Goal: Entertainment & Leisure: Browse casually

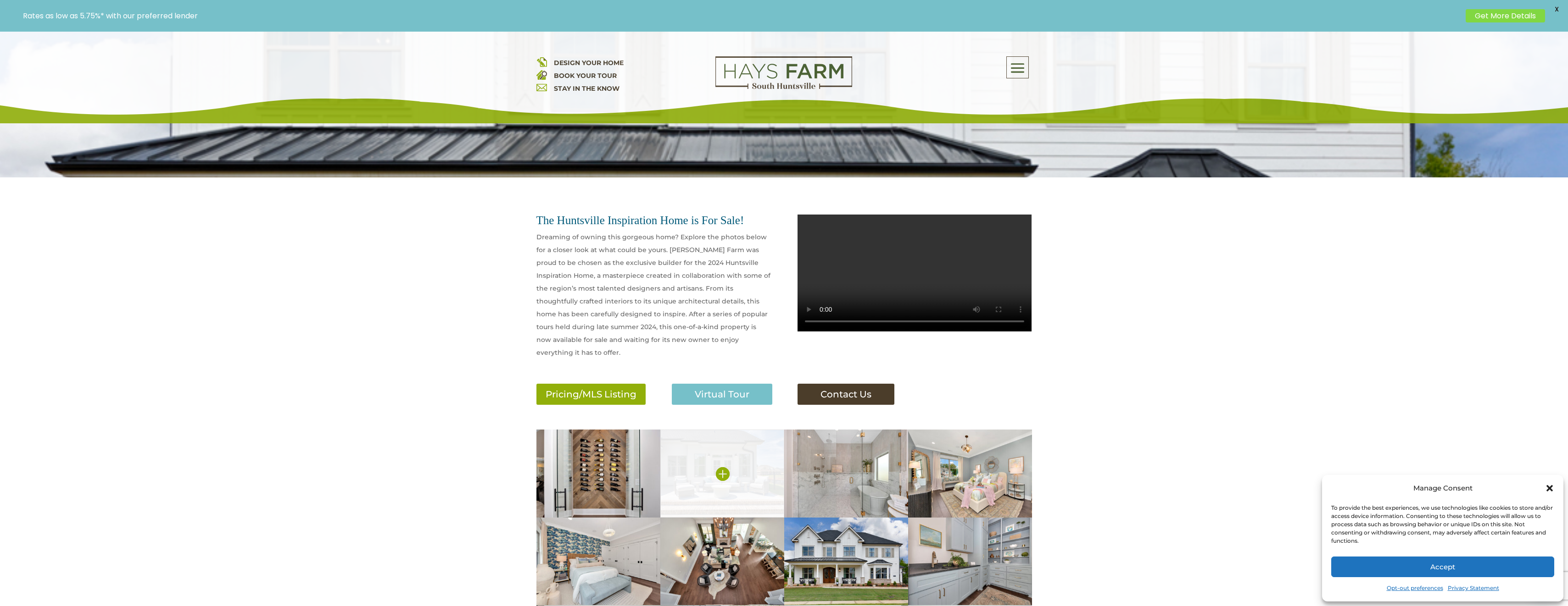
scroll to position [321, 0]
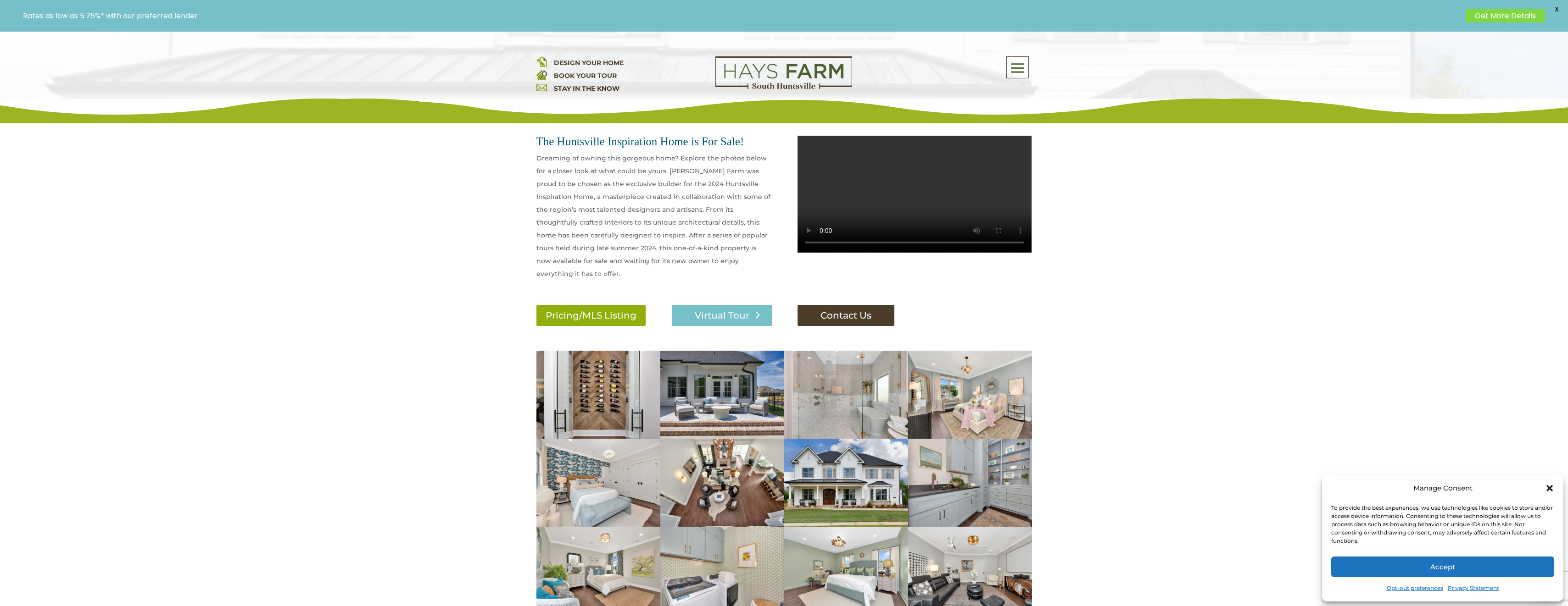
click at [718, 305] on link "Virtual Tour" at bounding box center [722, 316] width 100 height 22
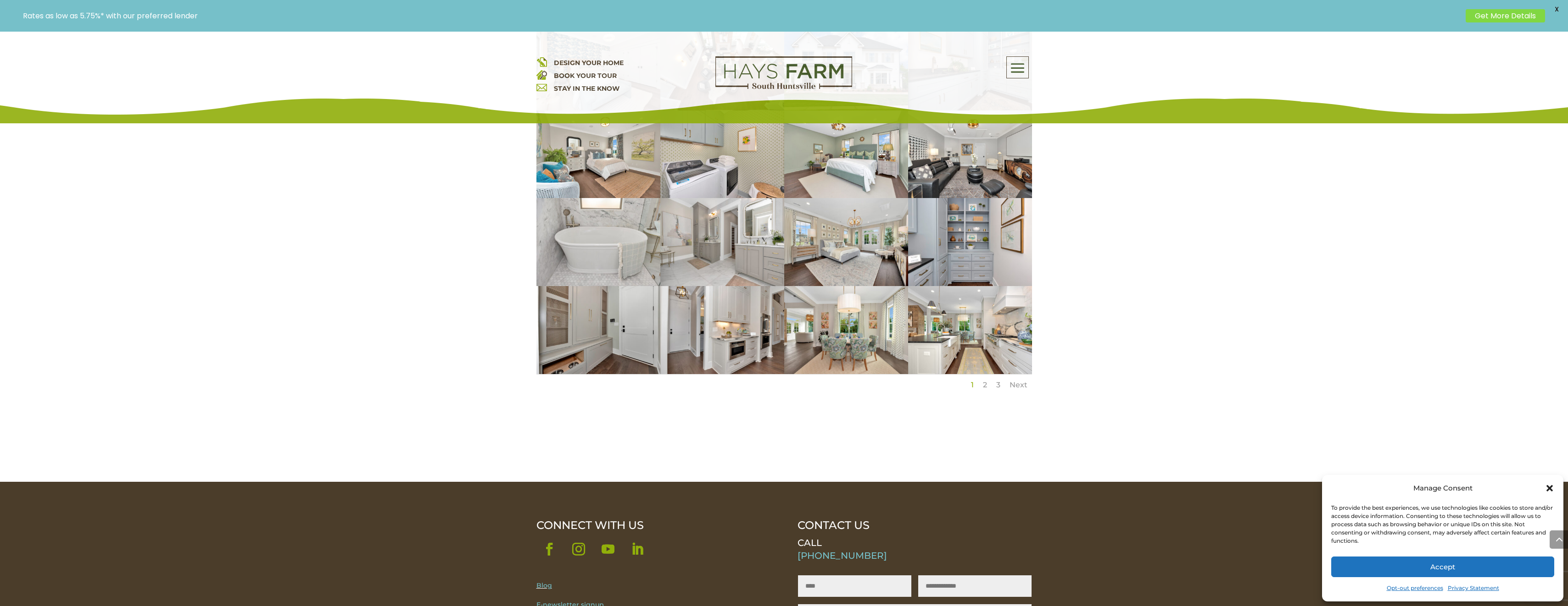
scroll to position [780, 0]
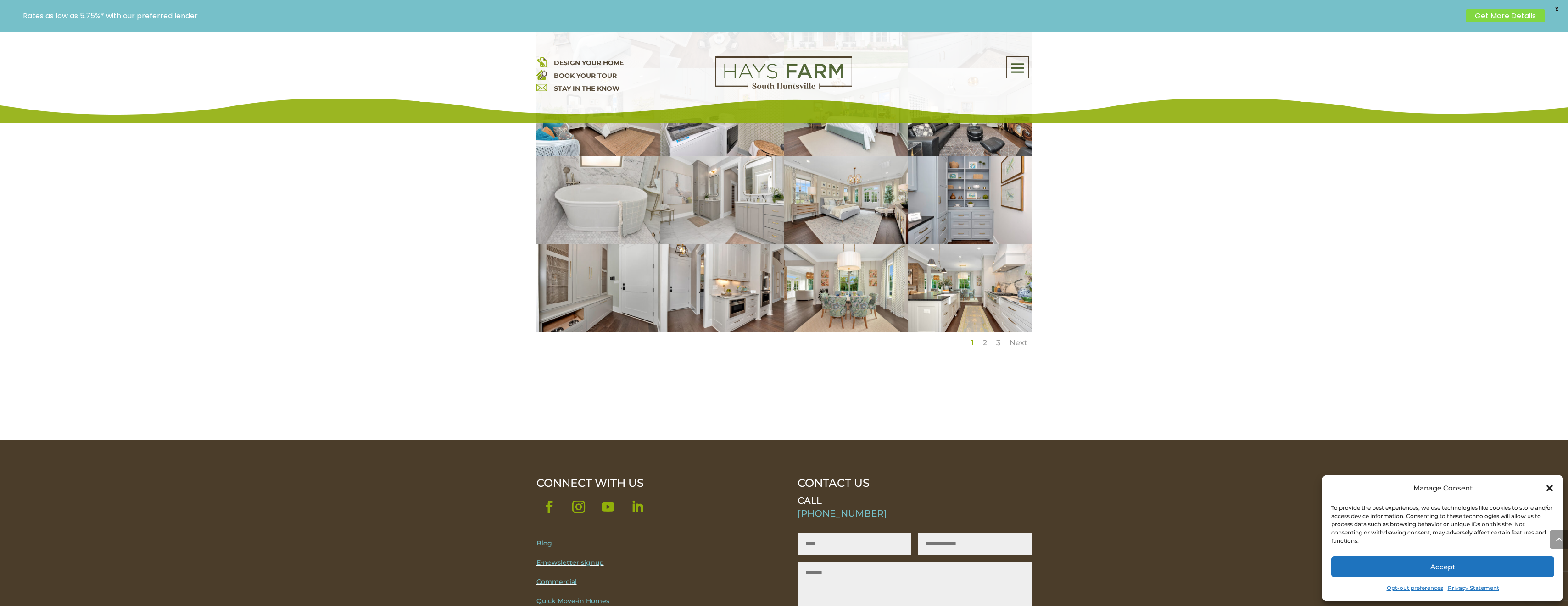
click at [986, 338] on link "2" at bounding box center [985, 342] width 4 height 8
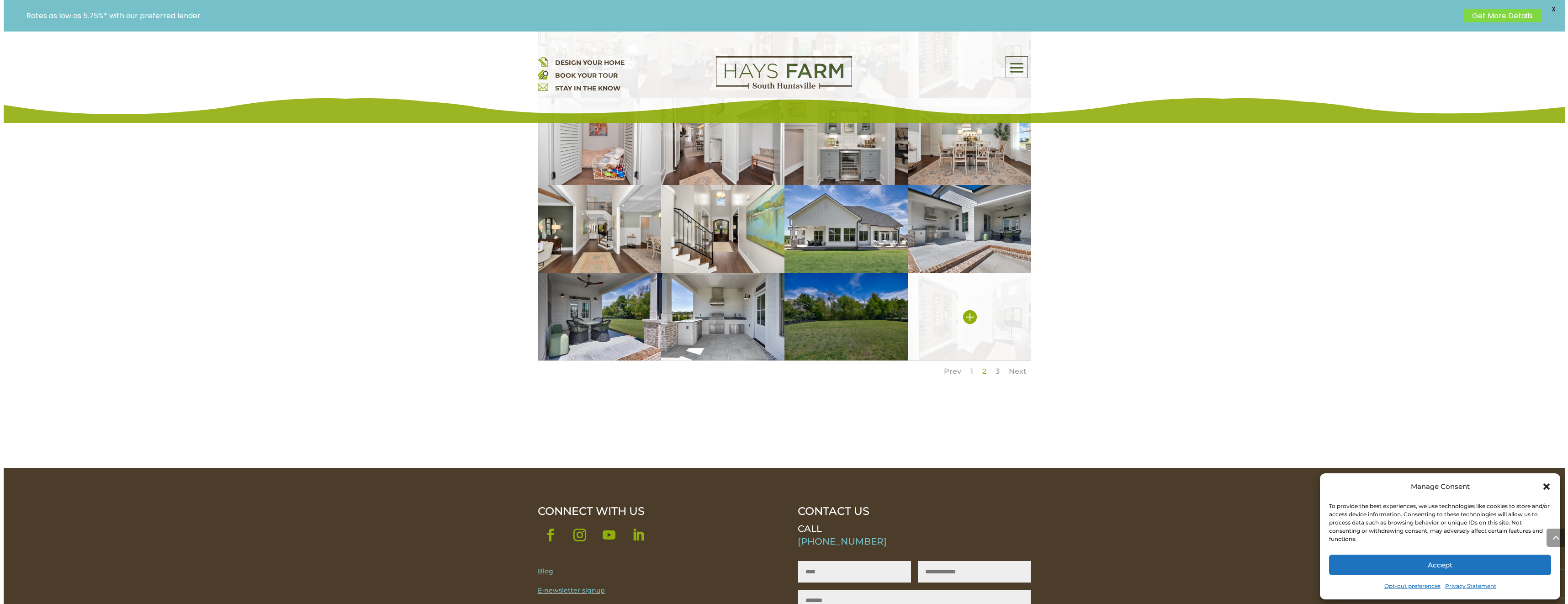
scroll to position [686, 0]
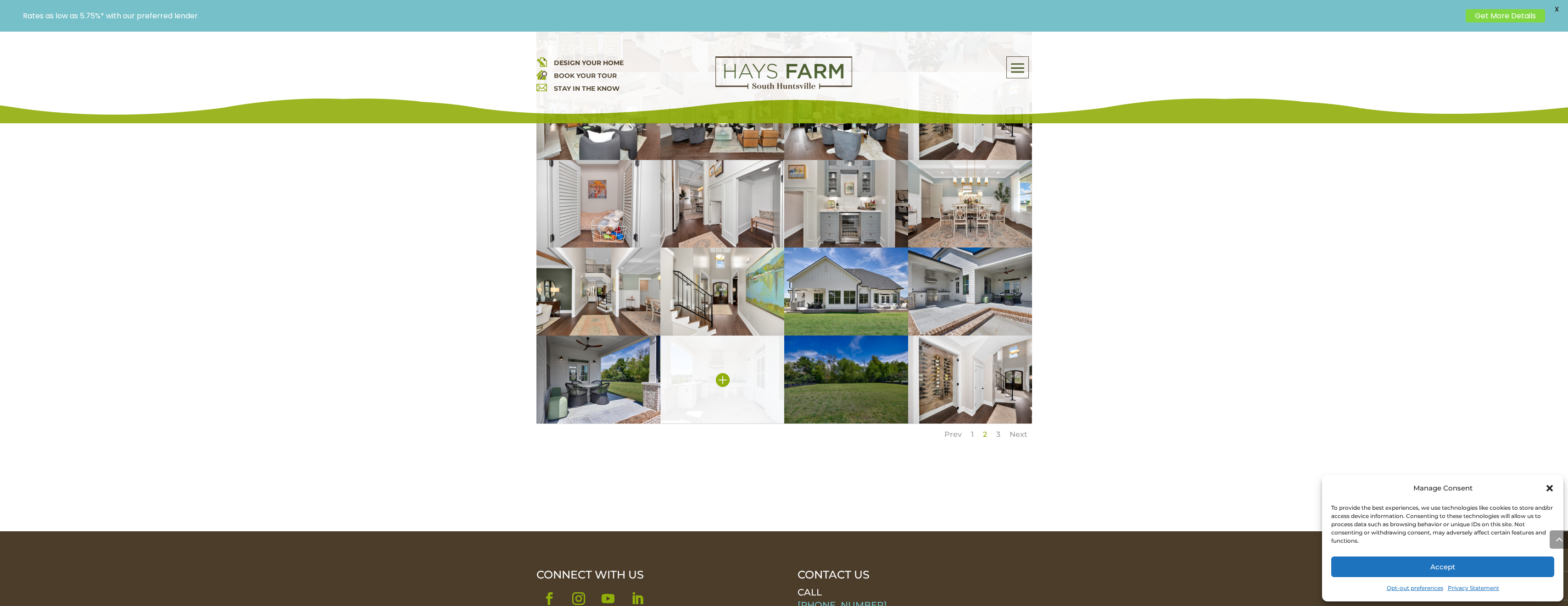
click at [735, 362] on img at bounding box center [723, 379] width 124 height 88
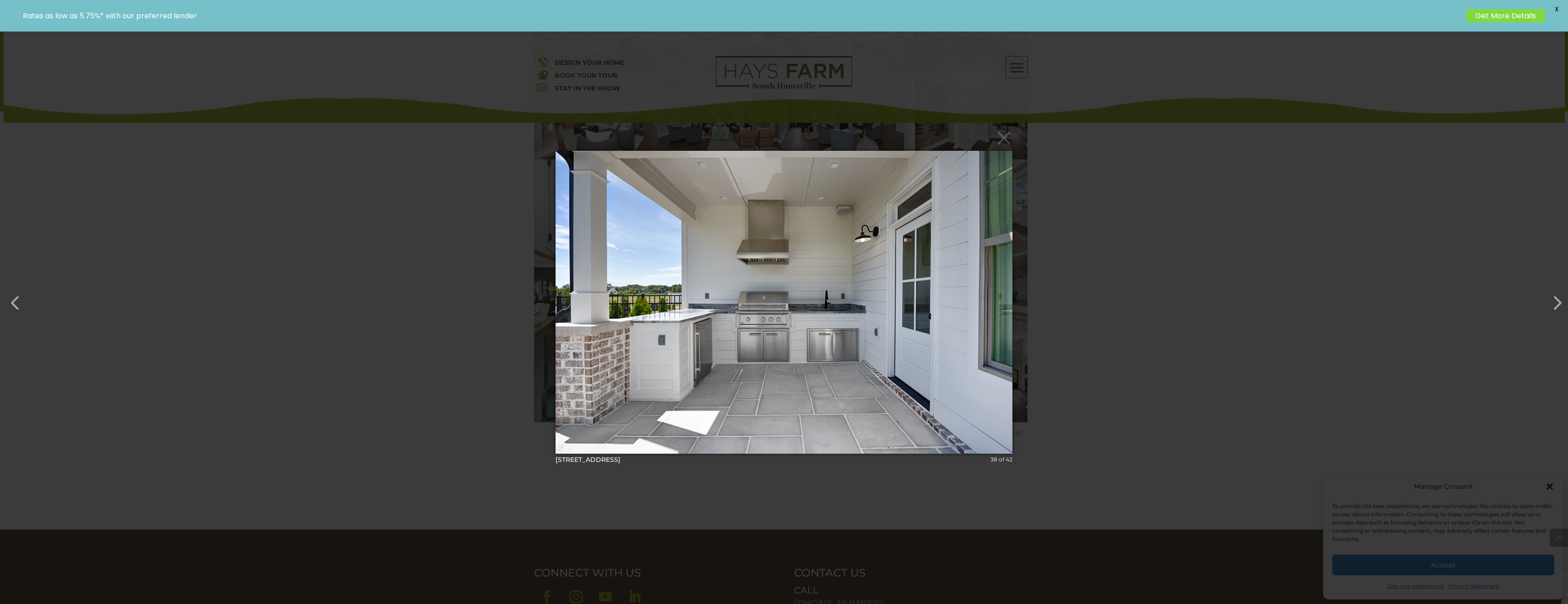
click at [1559, 4] on span "X" at bounding box center [1556, 8] width 14 height 14
